Goal: Transaction & Acquisition: Purchase product/service

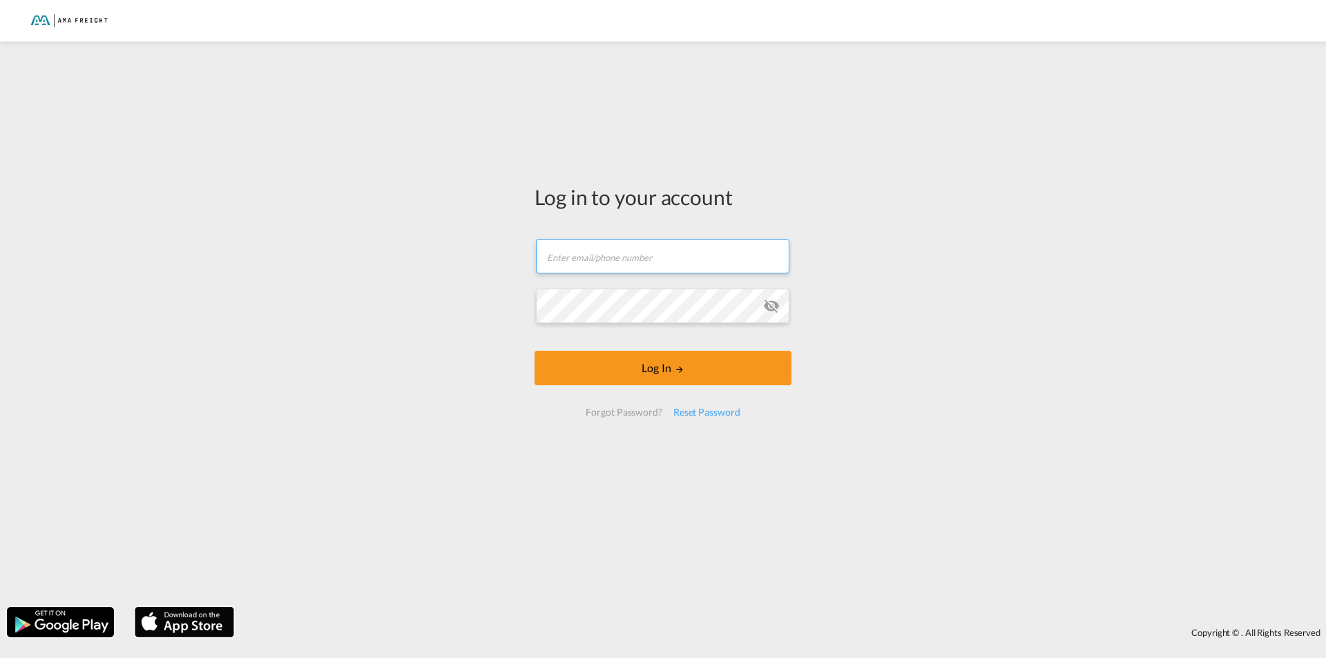
type input "[PERSON_NAME][EMAIL_ADDRESS][DOMAIN_NAME]"
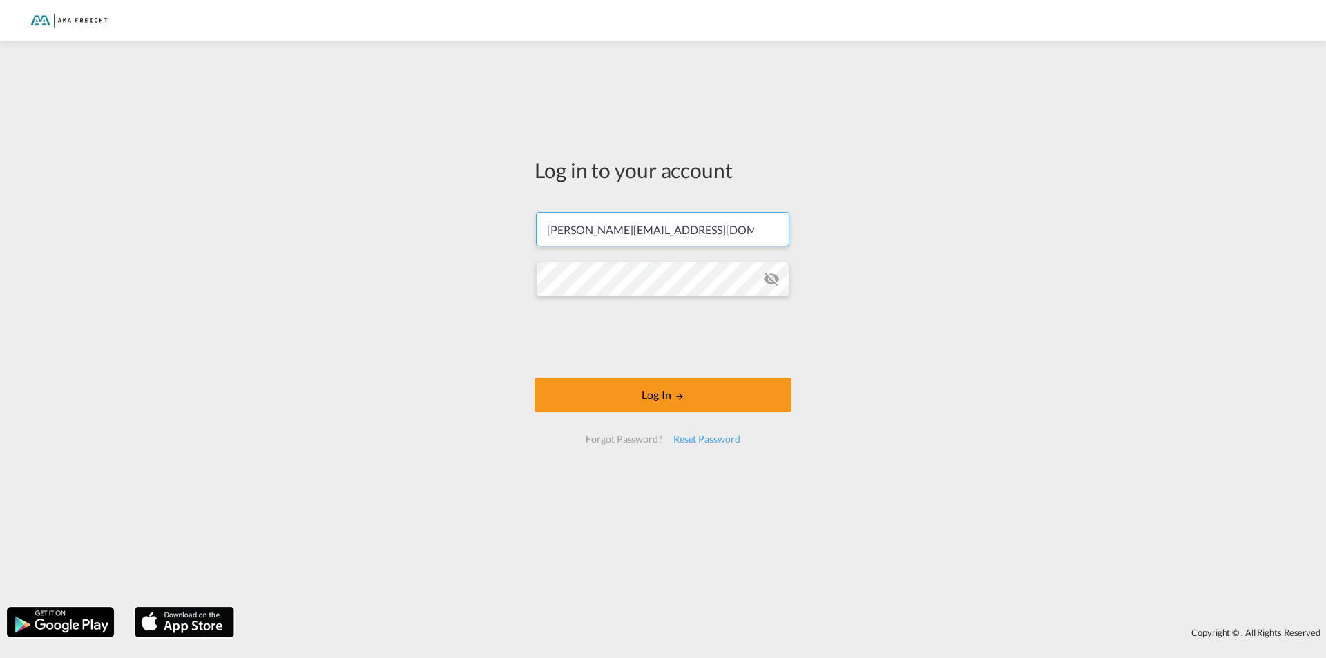
click at [665, 369] on form "[PERSON_NAME][EMAIL_ADDRESS][DOMAIN_NAME] Log In Forgot Password? Reset Password" at bounding box center [662, 327] width 257 height 259
click at [666, 396] on button "Log In" at bounding box center [662, 395] width 257 height 35
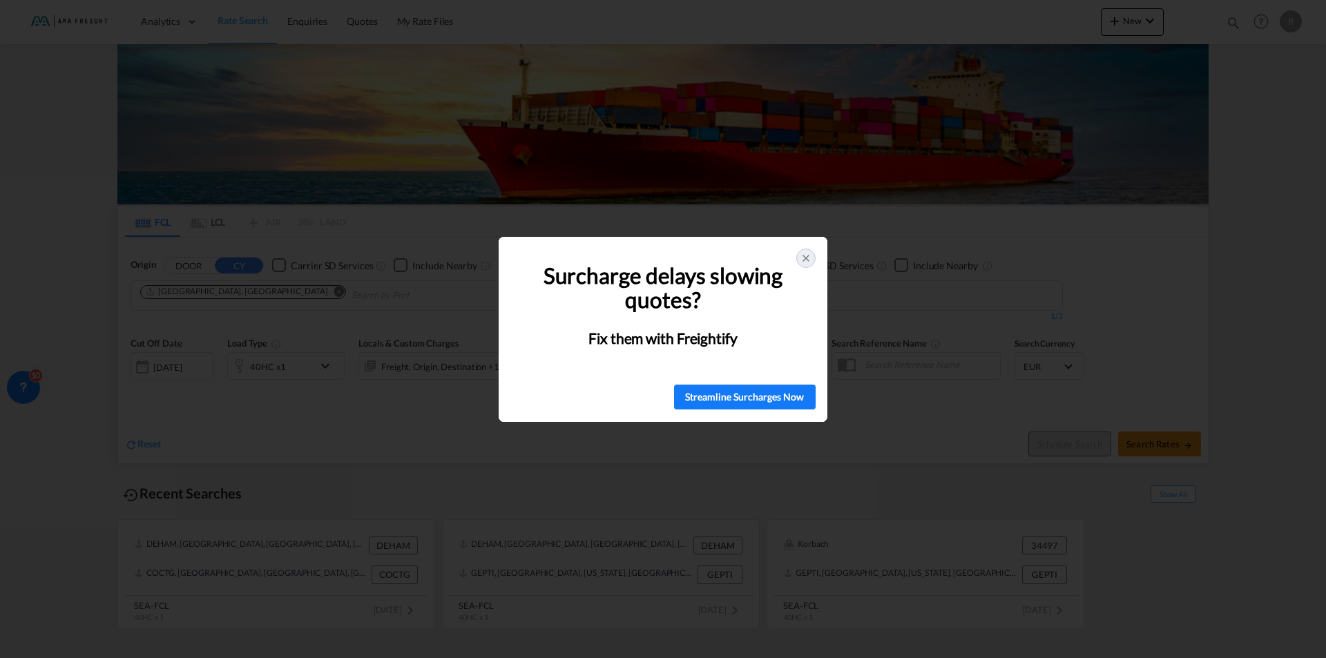
click at [809, 261] on icon at bounding box center [805, 258] width 11 height 11
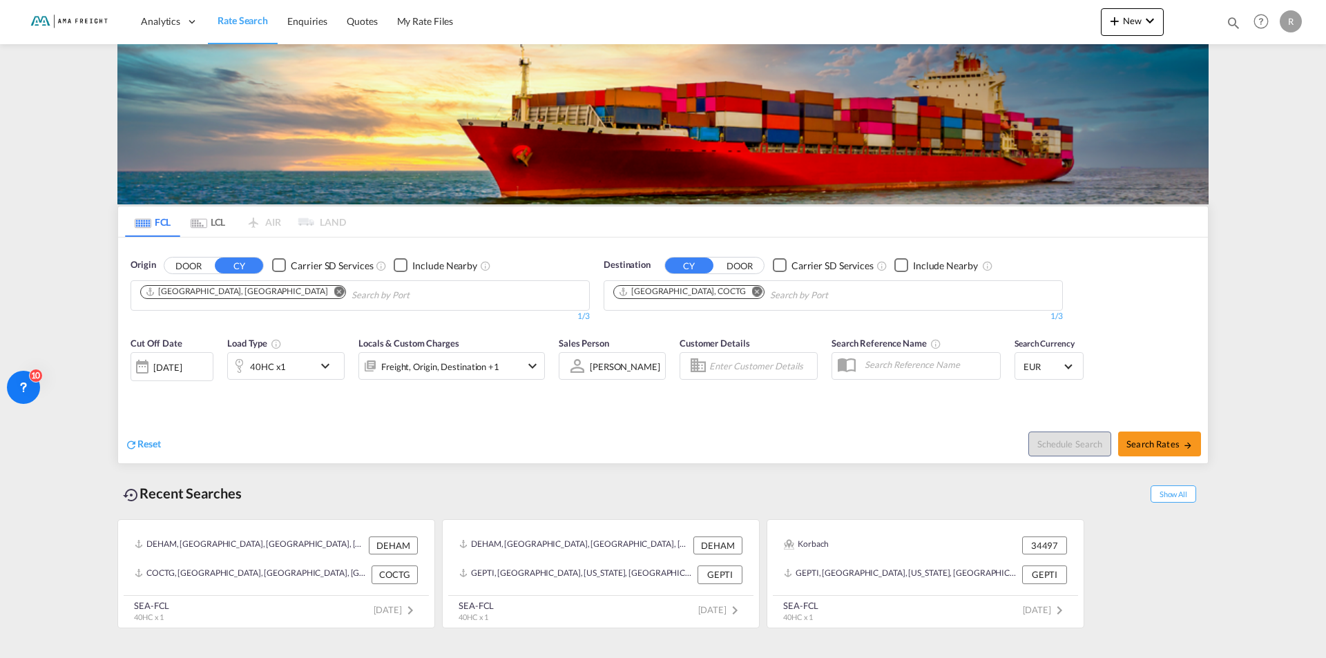
click at [752, 290] on md-icon "Remove" at bounding box center [757, 291] width 10 height 10
type input "c"
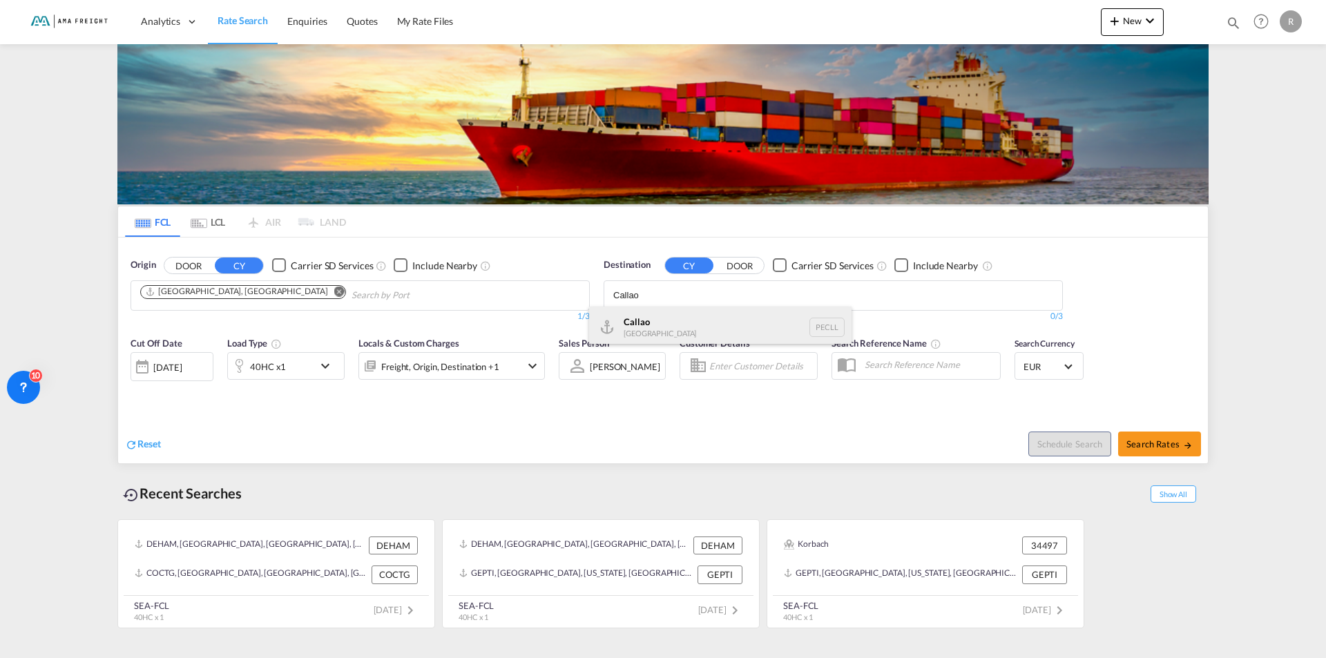
type input "Callao"
click at [639, 323] on div "Callao [GEOGRAPHIC_DATA] PECLL" at bounding box center [720, 327] width 262 height 41
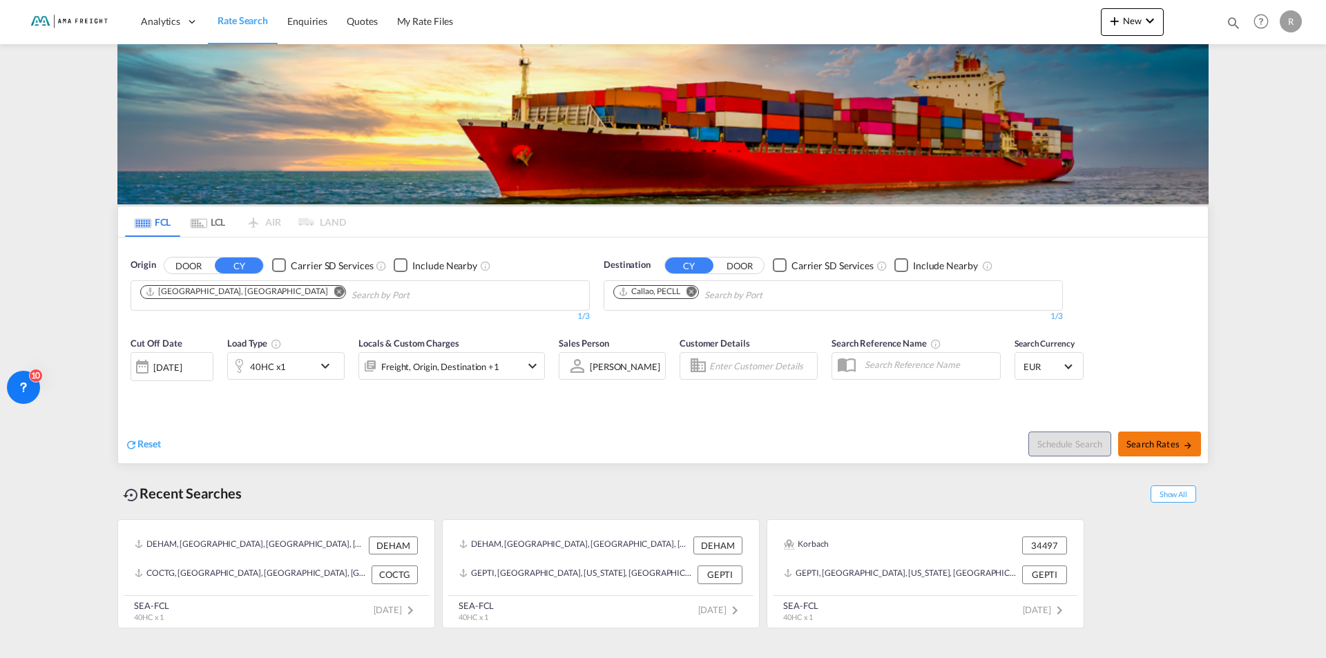
click at [1156, 443] on span "Search Rates" at bounding box center [1159, 443] width 66 height 11
type input "DEHAM to PECLL / [DATE]"
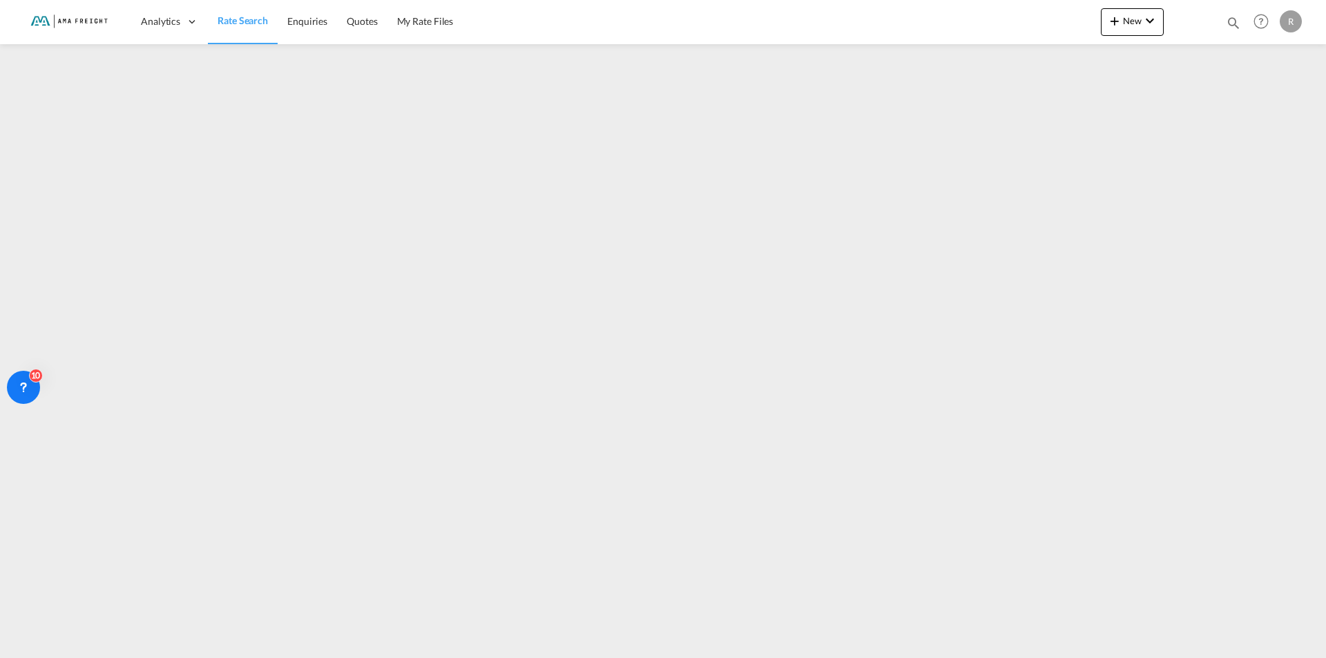
click at [1185, 10] on div at bounding box center [1190, 21] width 54 height 41
